Goal: Information Seeking & Learning: Learn about a topic

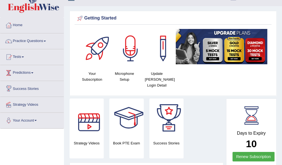
scroll to position [10, 0]
click at [31, 39] on link "Practice Questions" at bounding box center [31, 40] width 63 height 14
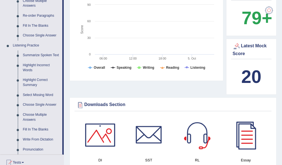
click at [46, 75] on link "Highlight Incorrect Words" at bounding box center [41, 67] width 42 height 15
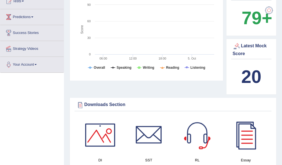
scroll to position [162, 0]
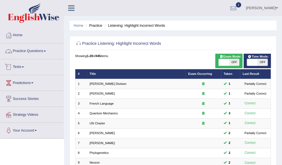
click at [28, 48] on link "Practice Questions" at bounding box center [31, 50] width 63 height 14
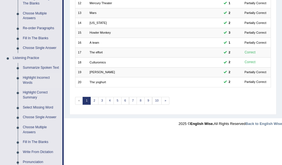
scroll to position [220, 0]
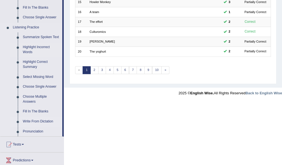
click at [38, 120] on link "Write From Dictation" at bounding box center [41, 122] width 42 height 10
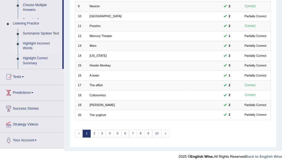
scroll to position [152, 0]
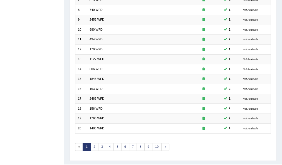
scroll to position [152, 0]
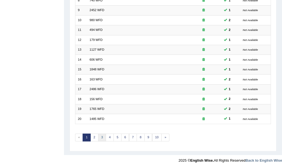
click at [103, 136] on link "3" at bounding box center [102, 138] width 8 height 8
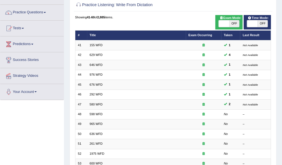
scroll to position [39, 0]
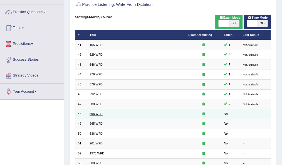
click at [97, 112] on link "598 WFD" at bounding box center [96, 113] width 13 height 3
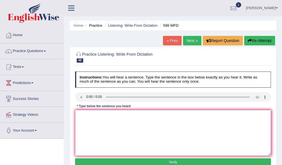
click at [96, 112] on textarea at bounding box center [173, 133] width 196 height 46
click at [143, 115] on textarea "check the website if you are loking for cheap books" at bounding box center [173, 133] width 196 height 46
click at [151, 115] on textarea "check the website if you are loking for discounted books" at bounding box center [173, 133] width 196 height 46
click at [167, 115] on textarea "check the website if you are loking for discounted textbooks" at bounding box center [173, 133] width 196 height 46
click at [79, 115] on textarea "check the website if you are loking for discounted textbooks textbook." at bounding box center [173, 133] width 196 height 46
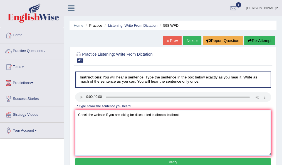
click at [123, 116] on textarea "Check the website if you are loking for discounted textbooks textbook." at bounding box center [173, 133] width 196 height 46
click at [135, 115] on textarea "Check the website if you are looking for discounted textbooks textbook." at bounding box center [173, 133] width 196 height 46
click at [147, 120] on textarea "Check the website if you are looking for a discounted textbooks textbook." at bounding box center [173, 133] width 196 height 46
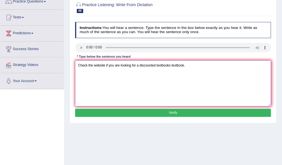
scroll to position [50, 0]
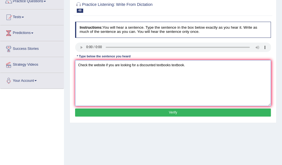
type textarea "Check the website if you are looking for a discounted textbooks textbook."
click at [148, 111] on button "Verify" at bounding box center [173, 113] width 196 height 8
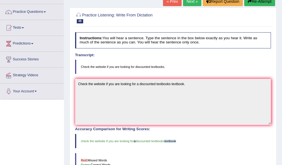
scroll to position [0, 0]
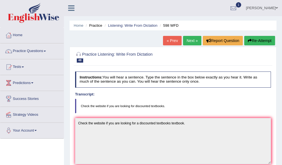
click at [191, 41] on link "Next »" at bounding box center [192, 40] width 18 height 9
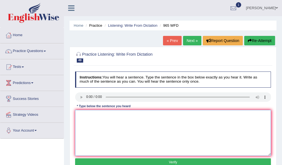
click at [86, 120] on textarea at bounding box center [173, 133] width 196 height 46
click at [78, 114] on textarea "you must enter security quention if you reseat your password." at bounding box center [173, 133] width 196 height 46
click at [79, 115] on textarea "you must enter security quention if you reseat your password." at bounding box center [173, 133] width 196 height 46
click at [119, 115] on textarea "You must enter security quention if you reseat your password." at bounding box center [173, 133] width 196 height 46
click at [122, 115] on textarea "You must enter security quesntion if you reseat your password." at bounding box center [173, 133] width 196 height 46
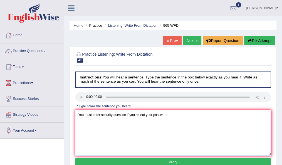
click at [185, 116] on textarea "You must enter security question if you reseat your password." at bounding box center [173, 133] width 196 height 46
click at [125, 115] on textarea "You must enter security question if you reseat your password." at bounding box center [173, 133] width 196 height 46
click at [158, 115] on textarea "You must enter security question questions if you reseat your password." at bounding box center [173, 133] width 196 height 46
click at [201, 116] on textarea "You must enter security question questions if you reset your password." at bounding box center [173, 133] width 196 height 46
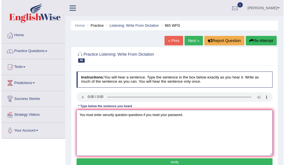
scroll to position [18, 0]
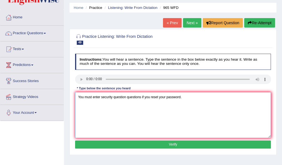
type textarea "You must enter security question questions if you reset your password."
click at [148, 143] on button "Verify" at bounding box center [173, 144] width 196 height 8
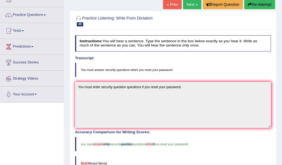
scroll to position [12, 0]
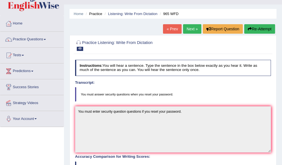
click at [248, 28] on icon "button" at bounding box center [250, 29] width 4 height 4
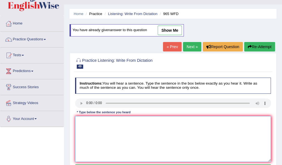
click at [86, 127] on textarea at bounding box center [173, 139] width 196 height 46
type textarea "w"
click at [80, 123] on textarea "you must enter security answers if you reset your password." at bounding box center [173, 139] width 196 height 46
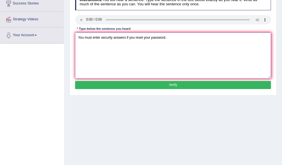
scroll to position [97, 0]
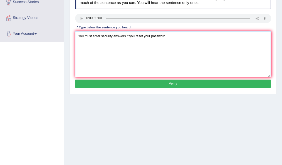
type textarea "You must enter security answers if you reset your password."
click at [131, 83] on button "Verify" at bounding box center [173, 84] width 196 height 8
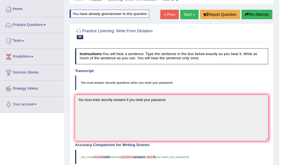
scroll to position [25, 0]
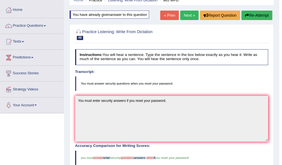
click at [187, 15] on link "Next »" at bounding box center [189, 15] width 18 height 9
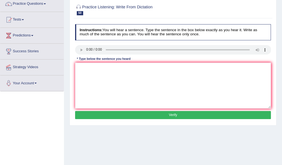
scroll to position [48, 0]
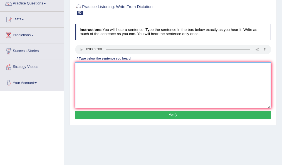
click at [95, 82] on textarea at bounding box center [173, 85] width 196 height 46
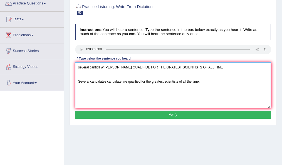
click at [78, 81] on textarea "several cantidTW AARE QUALIFIDE FOR THE GRATEST SCIENTISTS OF ALL TIME Several …" at bounding box center [173, 85] width 196 height 46
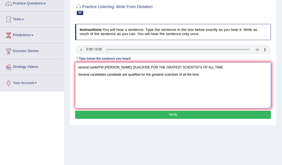
click at [207, 71] on textarea "several cantidTW AARE QUALIFIDE FOR THE GRATEST SCIENTISTS OF ALL TIME Several …" at bounding box center [173, 85] width 196 height 46
click at [205, 66] on textarea "several cantidTW AARE QUALIFIDE FOR THE GRATEST SCIENTISTS OF ALL TIME Several …" at bounding box center [173, 85] width 196 height 46
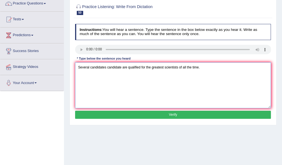
click at [78, 74] on textarea "Several candidates candidate are qualified for the greatest scientists of all t…" at bounding box center [173, 85] width 196 height 46
type textarea "Several candidates candidate are qualified for the greatest scientists of all t…"
click at [150, 115] on button "Verify" at bounding box center [173, 115] width 196 height 8
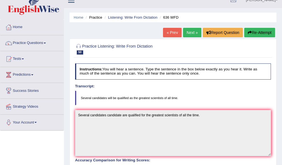
scroll to position [0, 0]
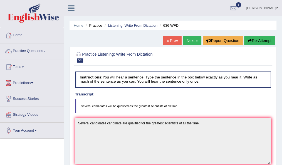
click at [188, 44] on link "Next »" at bounding box center [192, 40] width 18 height 9
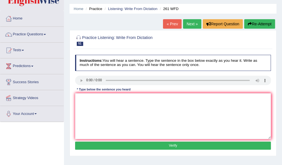
scroll to position [17, 0]
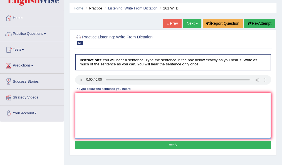
click at [92, 108] on textarea at bounding box center [173, 116] width 196 height 46
click at [118, 98] on textarea "read the sttudensts sapfety quesntions before using the" at bounding box center [173, 116] width 196 height 46
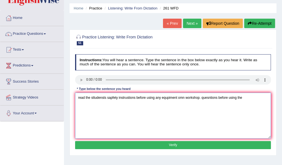
click at [251, 96] on textarea "read the sttudensts sapfety instrustions before using any equpiment omn worksho…" at bounding box center [173, 116] width 196 height 46
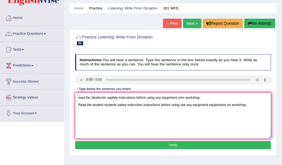
click at [203, 96] on textarea "read the sttudensts sapfety instrustions before using any equpiment omn worksho…" at bounding box center [173, 116] width 196 height 46
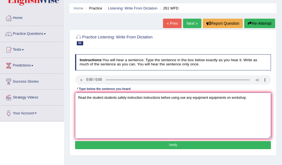
click at [77, 103] on textarea "Read the student students safety instruction instructions before using use any …" at bounding box center [173, 116] width 196 height 46
click at [95, 124] on textarea "Read the student students safety instruction instructions before using use any …" at bounding box center [173, 116] width 196 height 46
click at [230, 97] on textarea "Read the student students safety instruction instructions before using use any …" at bounding box center [173, 116] width 196 height 46
type textarea "Read the student students safety instruction instructions before using use any …"
click at [182, 142] on button "Verify" at bounding box center [173, 145] width 196 height 8
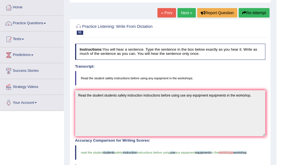
scroll to position [28, 0]
click at [41, 23] on link "Practice Questions" at bounding box center [31, 23] width 63 height 14
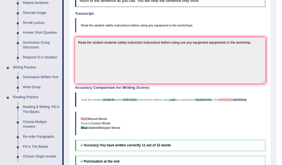
scroll to position [81, 0]
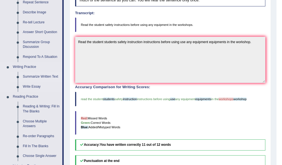
click at [41, 75] on link "Summarize Written Text" at bounding box center [41, 77] width 42 height 10
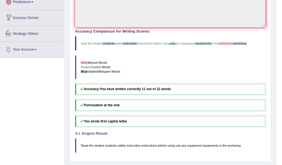
scroll to position [270, 0]
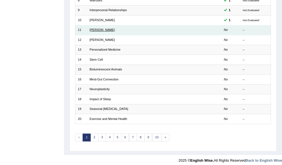
click at [93, 29] on link "[PERSON_NAME]" at bounding box center [102, 29] width 25 height 3
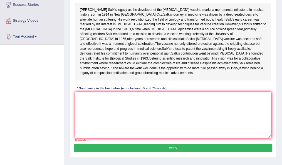
scroll to position [94, 0]
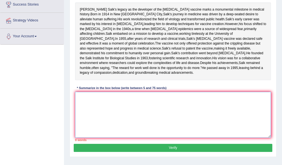
click at [141, 137] on textarea at bounding box center [173, 115] width 196 height 46
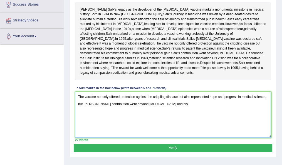
click at [138, 125] on textarea "The vaccine not only offered protection against the crippling disease but also …" at bounding box center [173, 115] width 196 height 46
click at [156, 128] on textarea "The vaccine not only offered protection against the crippling disease but also …" at bounding box center [173, 115] width 196 height 46
click at [202, 128] on textarea "The vaccine not only offered protection against the crippling disease but also …" at bounding box center [173, 115] width 196 height 46
click at [218, 130] on textarea "The vaccine not only offered protection against the crippling disease but also …" at bounding box center [173, 115] width 196 height 46
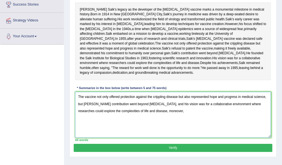
click at [238, 129] on textarea "The vaccine not only offered protection against the crippling disease but also …" at bounding box center [173, 115] width 196 height 46
click at [187, 138] on textarea "The vaccine not only offered protection against the crippling disease but also …" at bounding box center [173, 115] width 196 height 46
click at [83, 128] on textarea "The vaccine not only offered protection against the crippling disease but also …" at bounding box center [173, 115] width 196 height 46
click at [146, 128] on textarea "The vaccine not only offered protection against the crippling disease but also …" at bounding box center [173, 115] width 196 height 46
click at [152, 138] on textarea "The vaccine not only offered protection against the crippling disease but also …" at bounding box center [173, 115] width 196 height 46
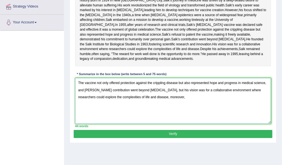
scroll to position [109, 0]
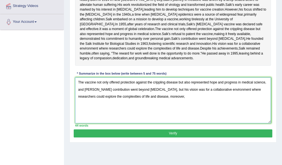
click at [144, 120] on textarea "The vaccine not only offered protection against the crippling disease but also …" at bounding box center [173, 100] width 196 height 46
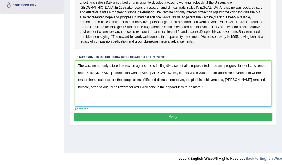
scroll to position [127, 0]
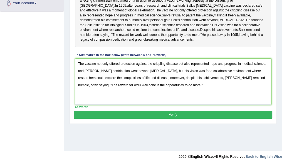
click at [147, 109] on div "64 words" at bounding box center [173, 107] width 196 height 4
click at [146, 105] on textarea "The vaccine not only offered protection against the crippling disease but also …" at bounding box center [173, 82] width 196 height 46
type textarea "The vaccine not only offered protection against the crippling disease but also …"
click at [147, 119] on button "Verify" at bounding box center [173, 115] width 198 height 8
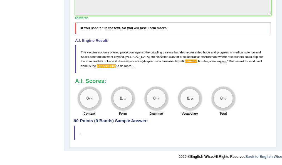
scroll to position [229, 0]
click at [112, 68] on span "oppoortunity" at bounding box center [106, 65] width 19 height 3
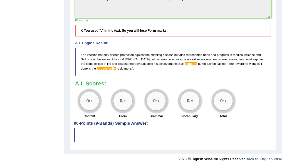
scroll to position [206, 0]
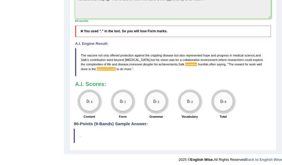
click at [191, 66] on span "remaind" at bounding box center [191, 64] width 12 height 3
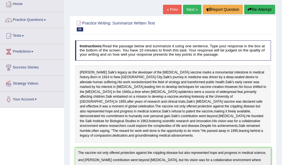
scroll to position [31, 0]
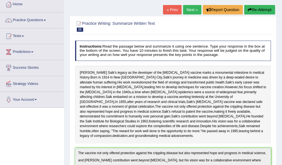
click at [257, 11] on button "Re-Attempt" at bounding box center [259, 9] width 31 height 9
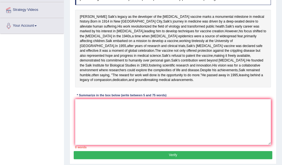
scroll to position [105, 0]
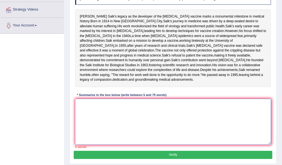
click at [122, 140] on textarea at bounding box center [173, 122] width 196 height 46
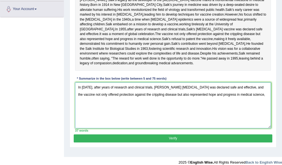
scroll to position [119, 0]
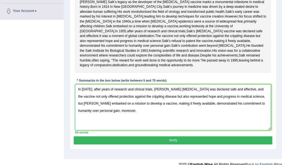
click at [120, 130] on textarea "In [DATE], after years of research and clinical trials, [PERSON_NAME] [MEDICAL_…" at bounding box center [173, 107] width 196 height 46
click at [103, 130] on textarea "In [DATE], after years of research and clinical trials, [PERSON_NAME] [MEDICAL_…" at bounding box center [173, 107] width 196 height 46
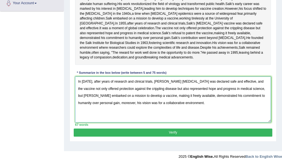
scroll to position [144, 0]
type textarea "In [DATE], after years of research and clinical trials, [PERSON_NAME] [MEDICAL_…"
click at [170, 137] on button "Verify" at bounding box center [173, 133] width 198 height 8
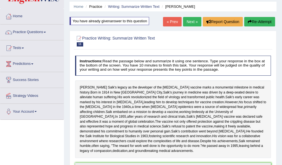
scroll to position [13, 0]
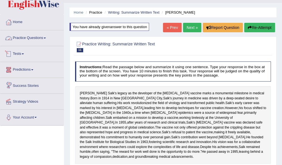
click at [30, 41] on link "Practice Questions" at bounding box center [31, 37] width 63 height 14
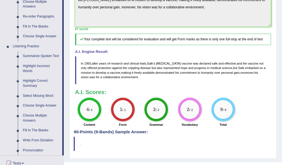
scroll to position [201, 0]
click at [33, 130] on link "Fill In The Blanks" at bounding box center [41, 130] width 42 height 10
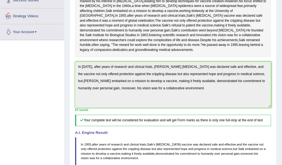
scroll to position [187, 0]
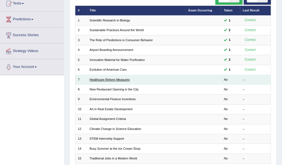
click at [103, 79] on link "Healthcare Reform Measures" at bounding box center [110, 79] width 40 height 3
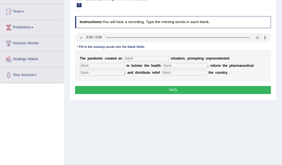
scroll to position [56, 0]
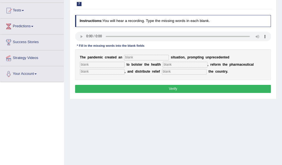
click at [132, 58] on input "text" at bounding box center [146, 58] width 45 height 6
type input "ergent"
click at [176, 63] on input "text" at bounding box center [185, 65] width 45 height 6
type input "systenm"
click at [167, 73] on input "text" at bounding box center [184, 72] width 45 height 6
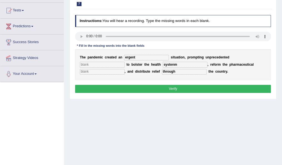
type input "through"
click at [103, 66] on input "text" at bounding box center [102, 65] width 45 height 6
type input "contuibutiom"
click at [104, 72] on input "text" at bounding box center [102, 72] width 45 height 6
type input "sector"
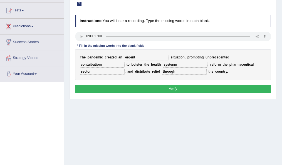
click at [125, 58] on input "ergent" at bounding box center [146, 58] width 45 height 6
click at [127, 57] on input "ergent" at bounding box center [146, 58] width 45 height 6
type input "urgent"
click at [90, 66] on input "contuibutiom" at bounding box center [102, 65] width 45 height 6
click at [102, 64] on input "contributiom" at bounding box center [102, 65] width 45 height 6
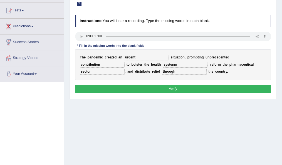
type input "contribution"
click at [181, 63] on input "systenm" at bounding box center [185, 65] width 45 height 6
type input "system"
click at [125, 88] on button "Verify" at bounding box center [173, 89] width 196 height 8
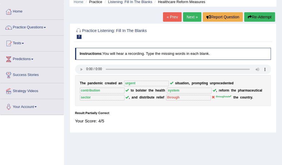
scroll to position [17, 0]
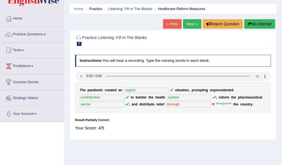
click at [190, 24] on link "Next »" at bounding box center [192, 23] width 18 height 9
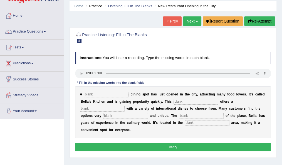
scroll to position [21, 0]
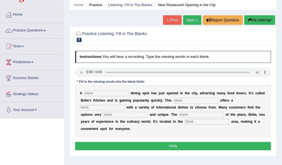
click at [93, 95] on input "text" at bounding box center [106, 94] width 45 height 6
type input "new"
click at [188, 100] on input "text" at bounding box center [196, 101] width 45 height 6
click at [105, 108] on input "text" at bounding box center [102, 108] width 45 height 6
type input "menu"
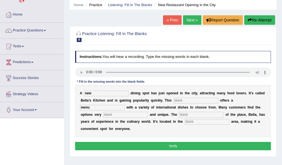
click at [114, 113] on input "text" at bounding box center [125, 115] width 45 height 6
type input "owner"
click at [214, 123] on input "text" at bounding box center [207, 122] width 45 height 6
type input "downtown"
click at [200, 101] on input "text" at bounding box center [196, 101] width 45 height 6
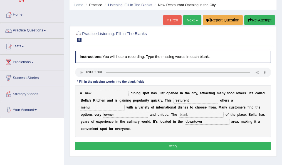
click at [192, 100] on input "resturent" at bounding box center [196, 101] width 45 height 6
type input "resturant"
click at [118, 116] on input "owner" at bounding box center [125, 115] width 45 height 6
type input "o"
click at [183, 114] on input "text" at bounding box center [201, 115] width 45 height 6
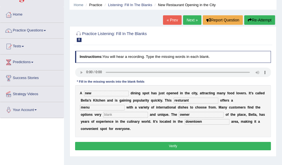
type input "owner"
click at [125, 114] on input "text" at bounding box center [125, 115] width 45 height 6
click at [108, 114] on input "intresting" at bounding box center [125, 115] width 45 height 6
type input "interesting"
click at [137, 143] on button "Verify" at bounding box center [173, 146] width 196 height 8
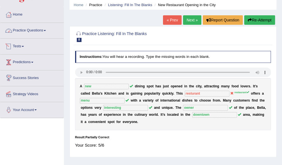
click at [40, 33] on link "Practice Questions" at bounding box center [31, 30] width 63 height 14
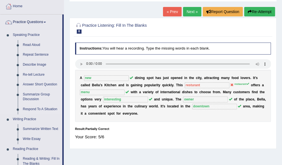
scroll to position [29, 0]
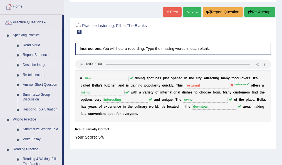
click at [39, 63] on link "Describe Image" at bounding box center [41, 65] width 42 height 10
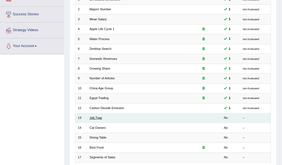
click at [96, 116] on link "Job Type" at bounding box center [96, 117] width 13 height 3
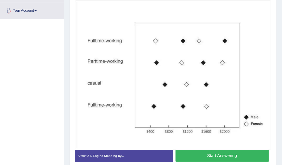
scroll to position [119, 0]
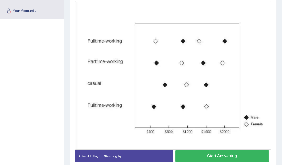
click at [206, 153] on button "Start Answering" at bounding box center [222, 156] width 93 height 12
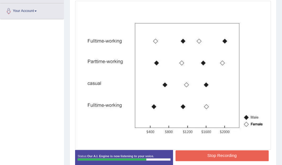
click at [223, 154] on button "Stop Recording" at bounding box center [222, 155] width 93 height 11
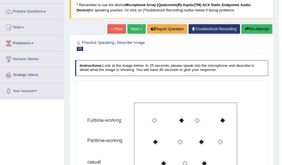
scroll to position [40, 0]
click at [136, 27] on link "Next »" at bounding box center [136, 28] width 18 height 9
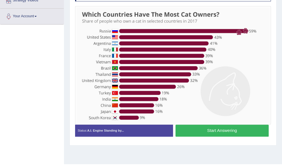
scroll to position [114, 0]
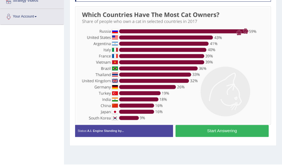
click at [203, 132] on button "Start Answering" at bounding box center [222, 131] width 93 height 12
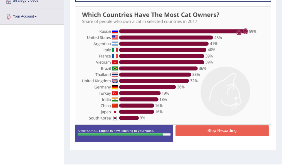
click at [211, 129] on button "Stop Recording" at bounding box center [222, 130] width 93 height 11
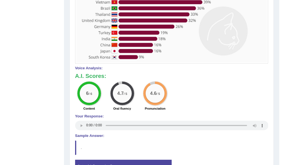
scroll to position [196, 0]
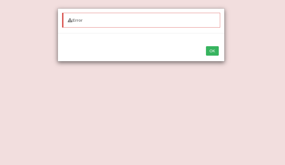
click at [215, 48] on button "OK" at bounding box center [212, 50] width 13 height 9
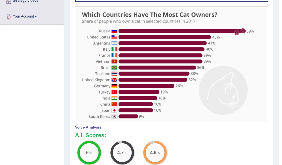
scroll to position [115, 0]
